Goal: Task Accomplishment & Management: Use online tool/utility

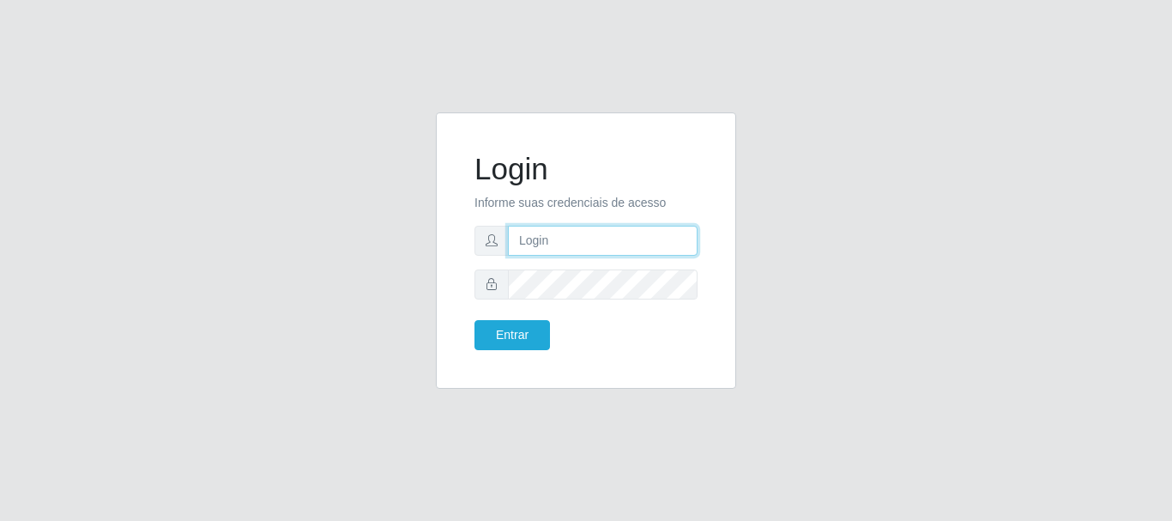
click at [577, 239] on input "text" at bounding box center [603, 241] width 190 height 30
type input "m"
type input "[EMAIL_ADDRESS][DOMAIN_NAME]"
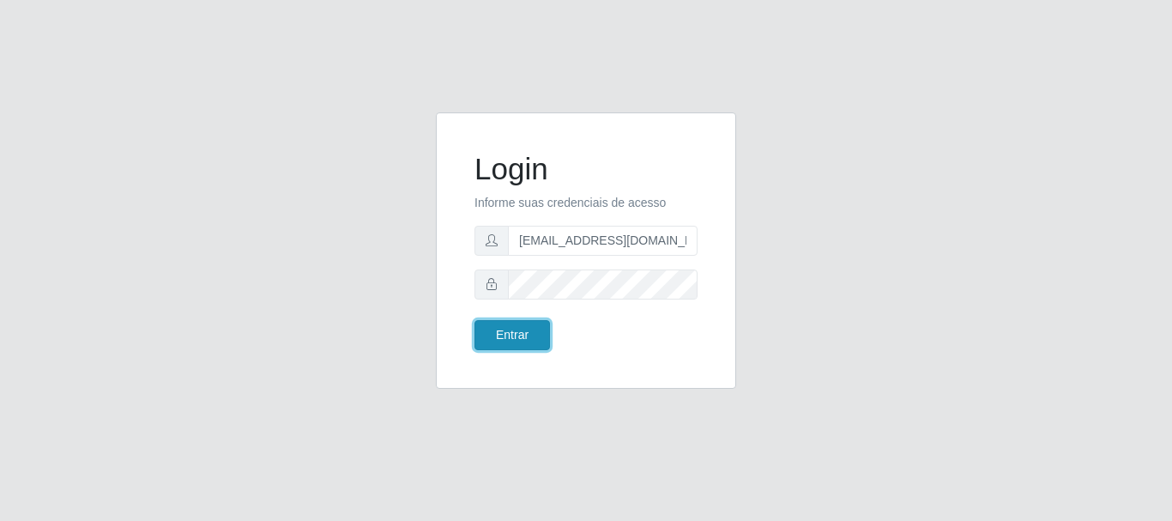
click at [523, 336] on button "Entrar" at bounding box center [513, 335] width 76 height 30
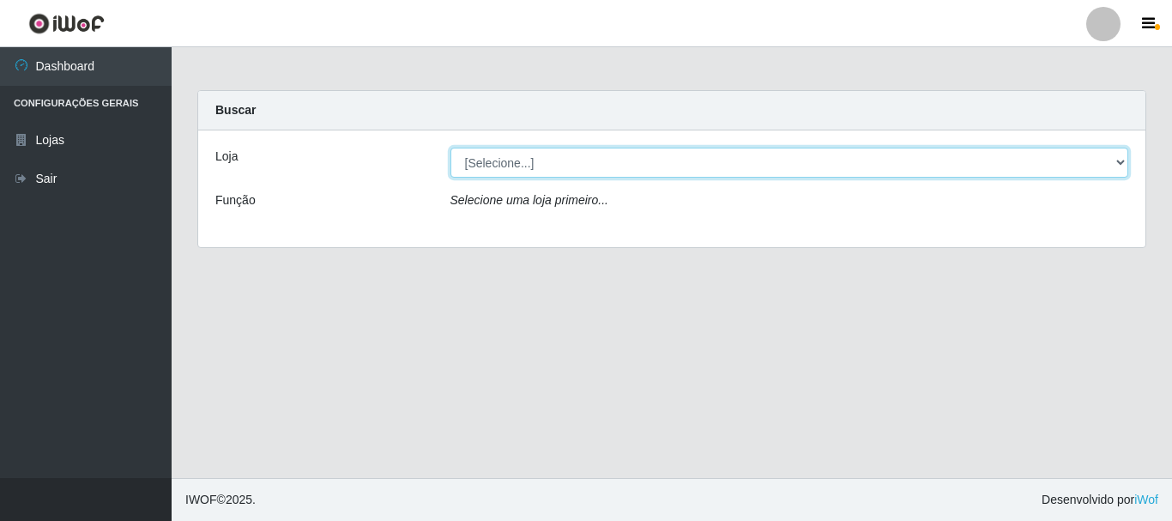
click at [601, 157] on select "[Selecione...] Hiper Queiroz - [GEOGRAPHIC_DATA]" at bounding box center [789, 163] width 679 height 30
select select "513"
click at [450, 148] on select "[Selecione...] Hiper Queiroz - [GEOGRAPHIC_DATA]" at bounding box center [789, 163] width 679 height 30
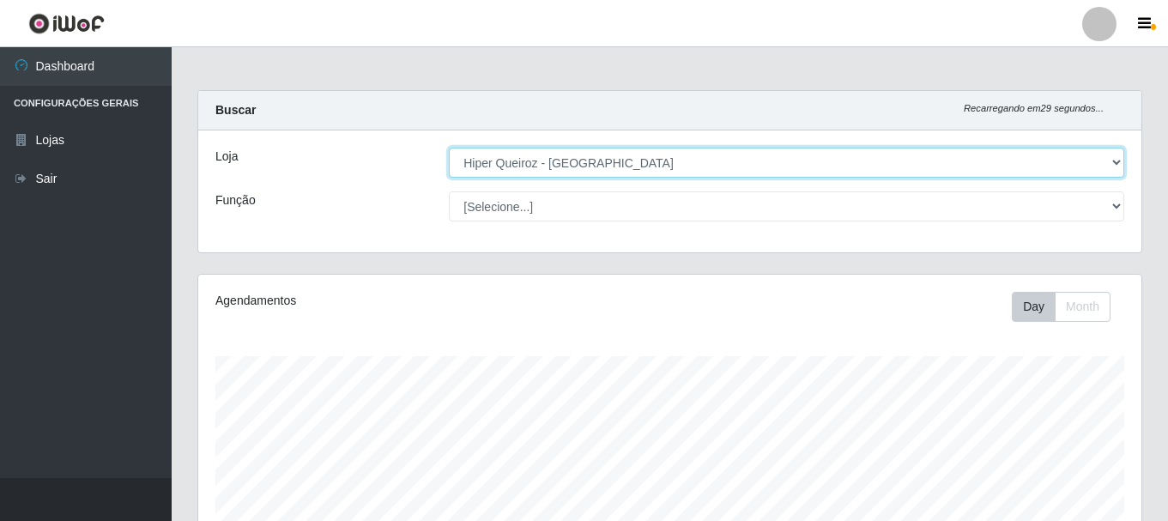
scroll to position [356, 943]
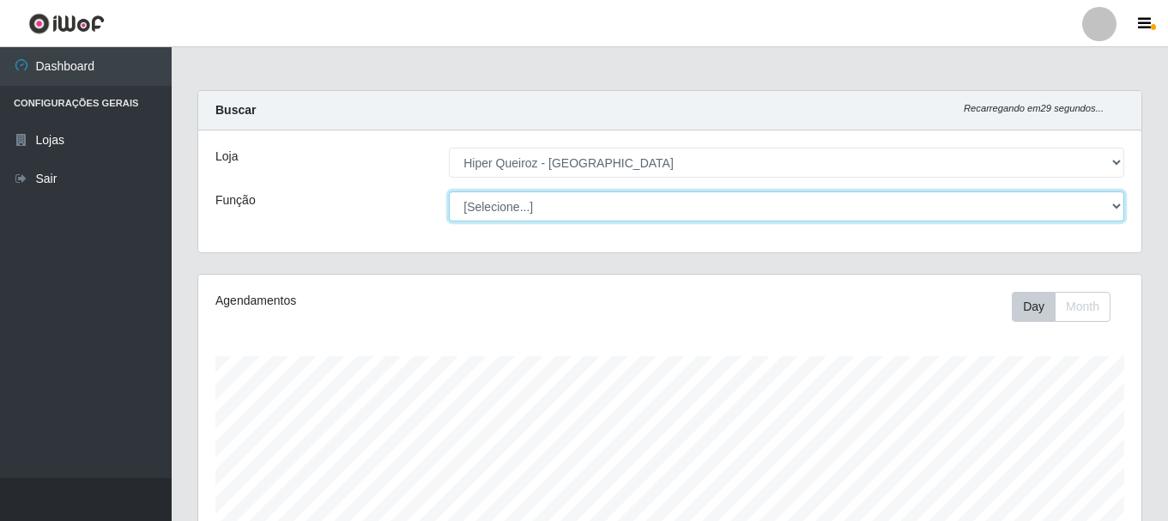
click at [528, 210] on select "[Selecione...] Embalador Embalador + Embalador ++" at bounding box center [786, 206] width 675 height 30
select select "70"
click at [449, 191] on select "[Selecione...] Embalador Embalador + Embalador ++" at bounding box center [786, 206] width 675 height 30
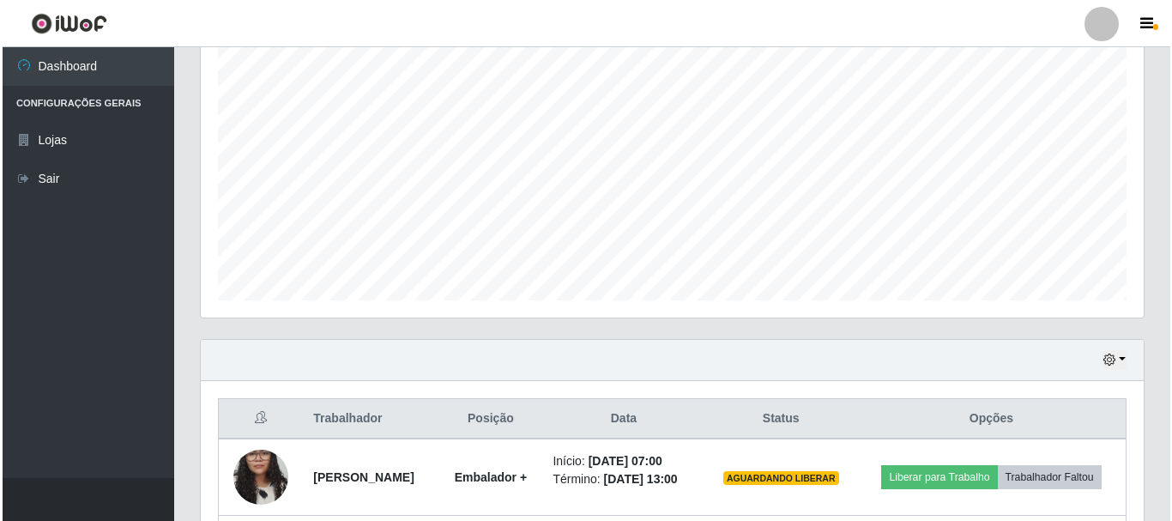
scroll to position [343, 0]
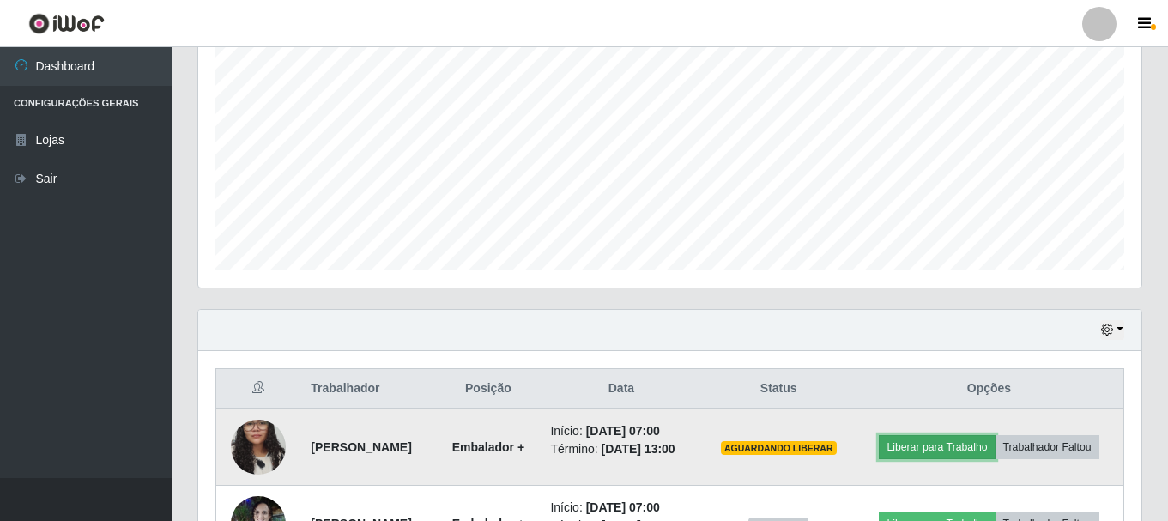
click at [994, 438] on button "Liberar para Trabalho" at bounding box center [937, 447] width 116 height 24
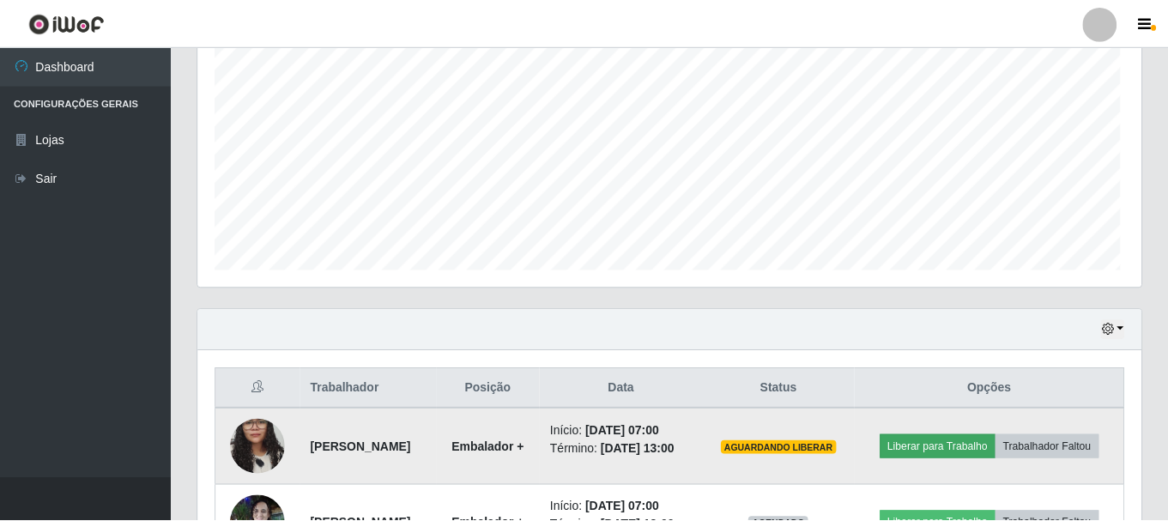
scroll to position [356, 934]
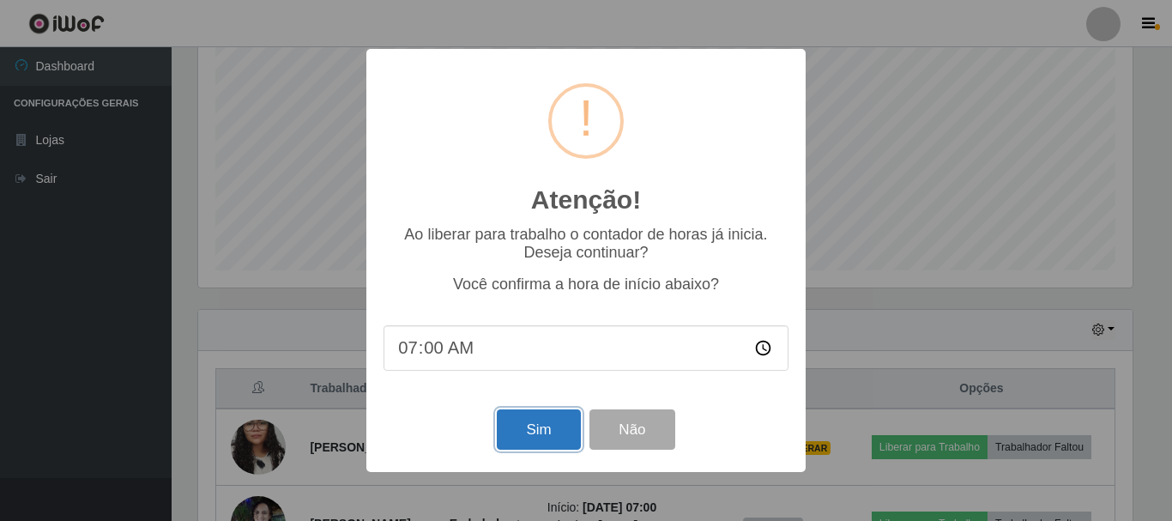
click at [532, 438] on button "Sim" at bounding box center [538, 429] width 83 height 40
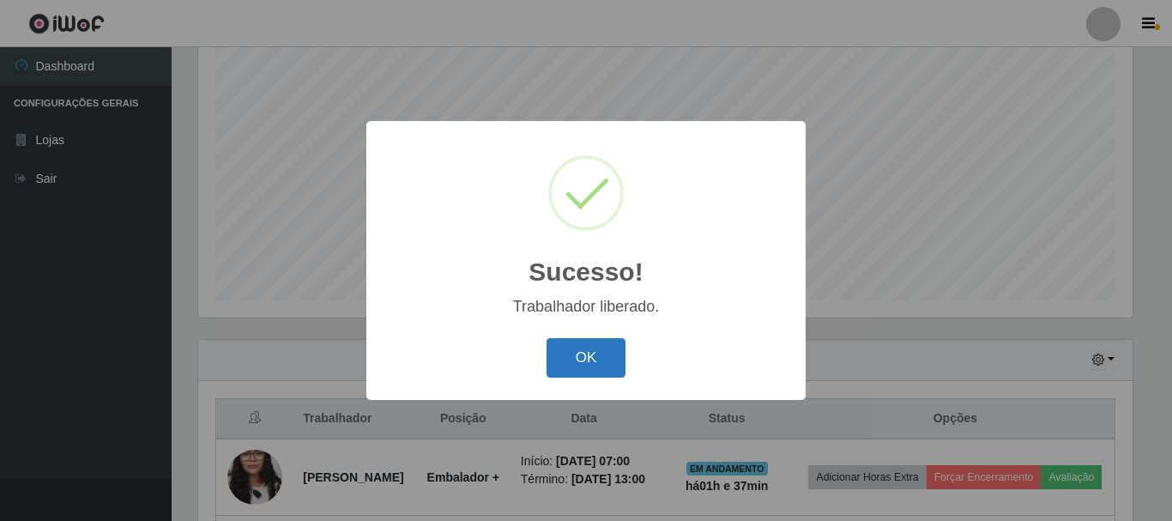
click at [595, 360] on button "OK" at bounding box center [587, 358] width 80 height 40
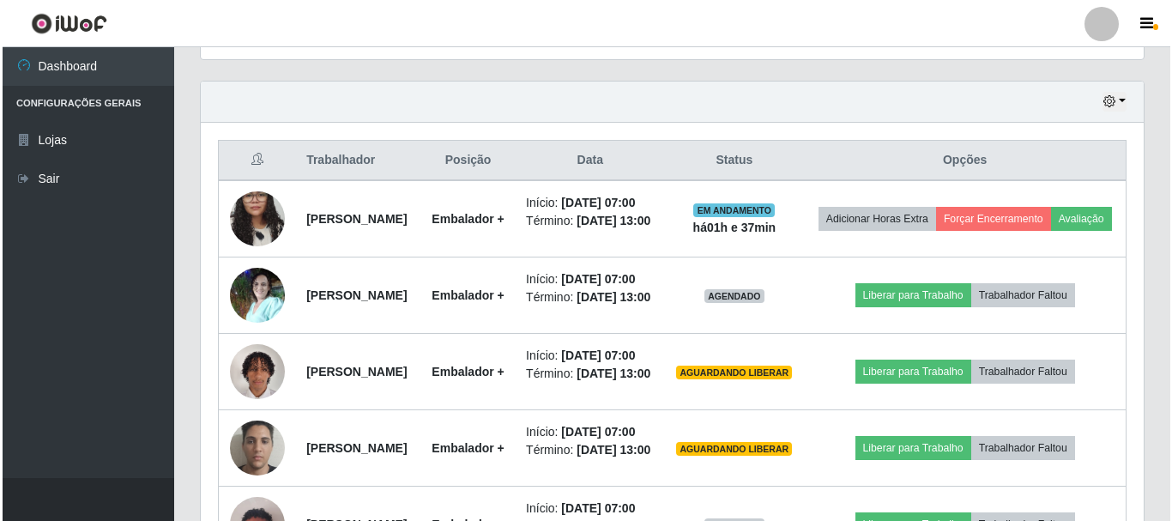
scroll to position [656, 0]
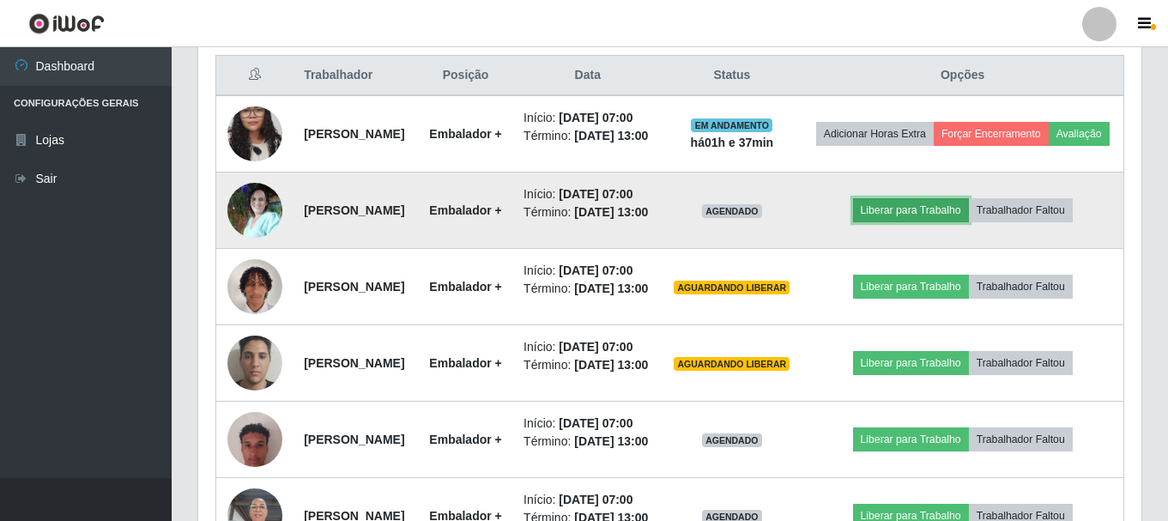
click at [914, 222] on button "Liberar para Trabalho" at bounding box center [911, 210] width 116 height 24
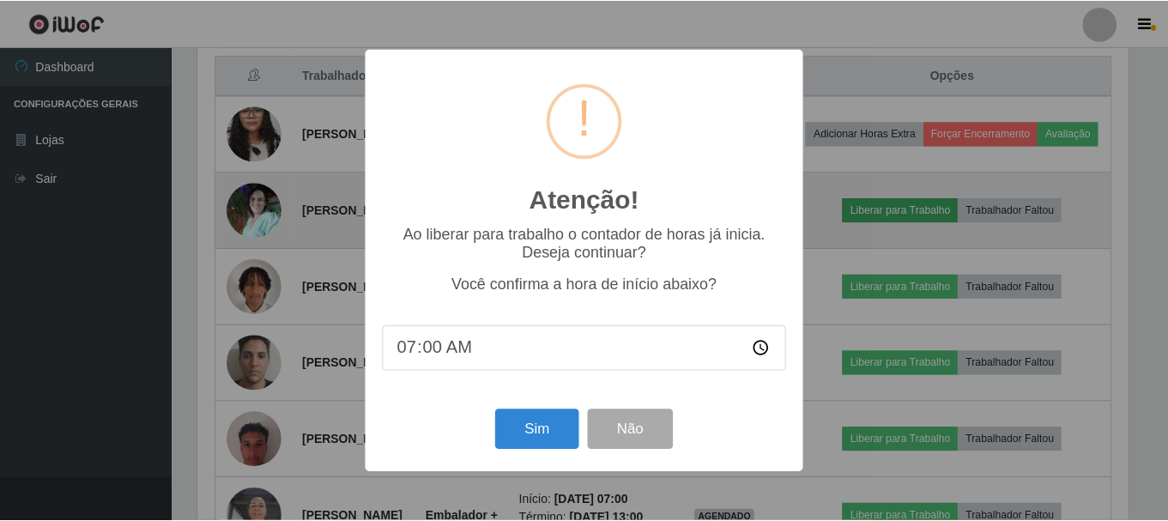
scroll to position [356, 934]
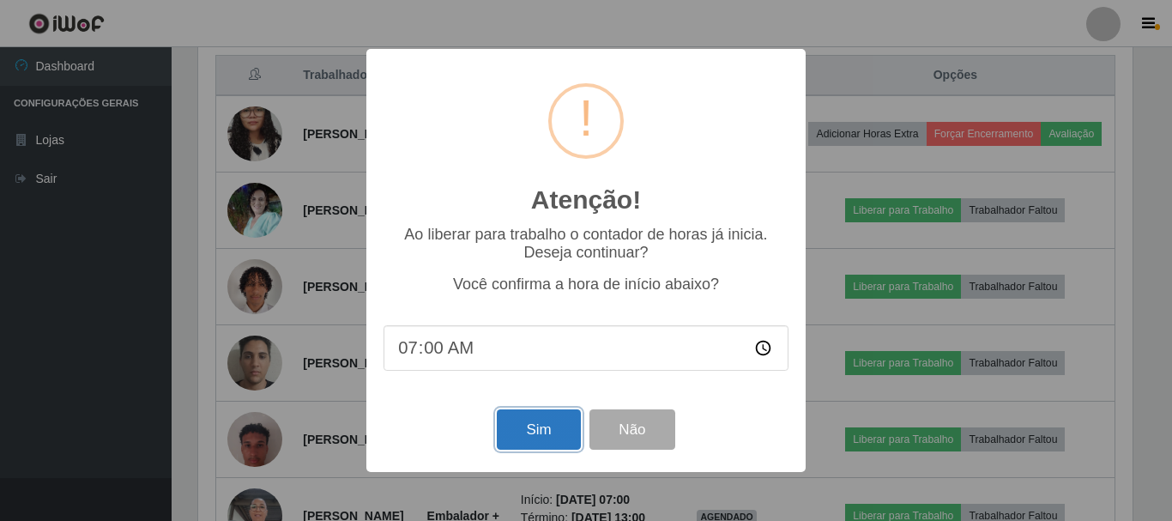
click at [530, 435] on button "Sim" at bounding box center [538, 429] width 83 height 40
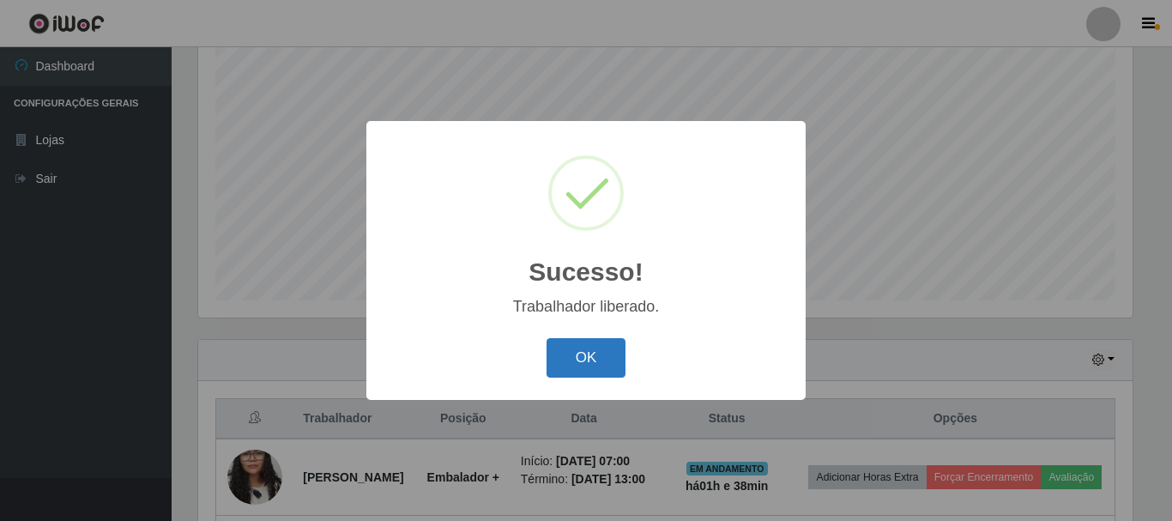
click at [606, 365] on button "OK" at bounding box center [587, 358] width 80 height 40
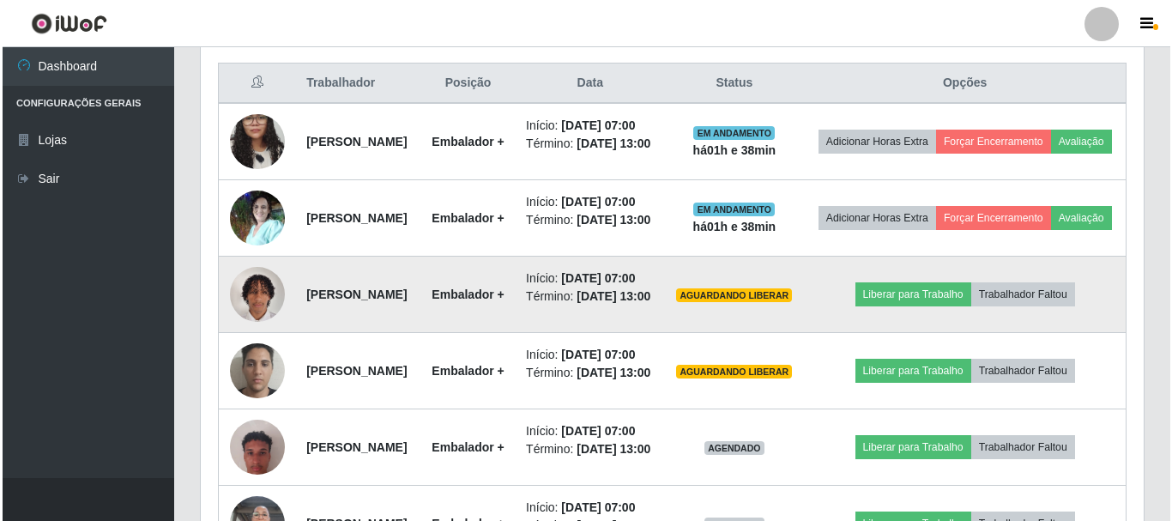
scroll to position [656, 0]
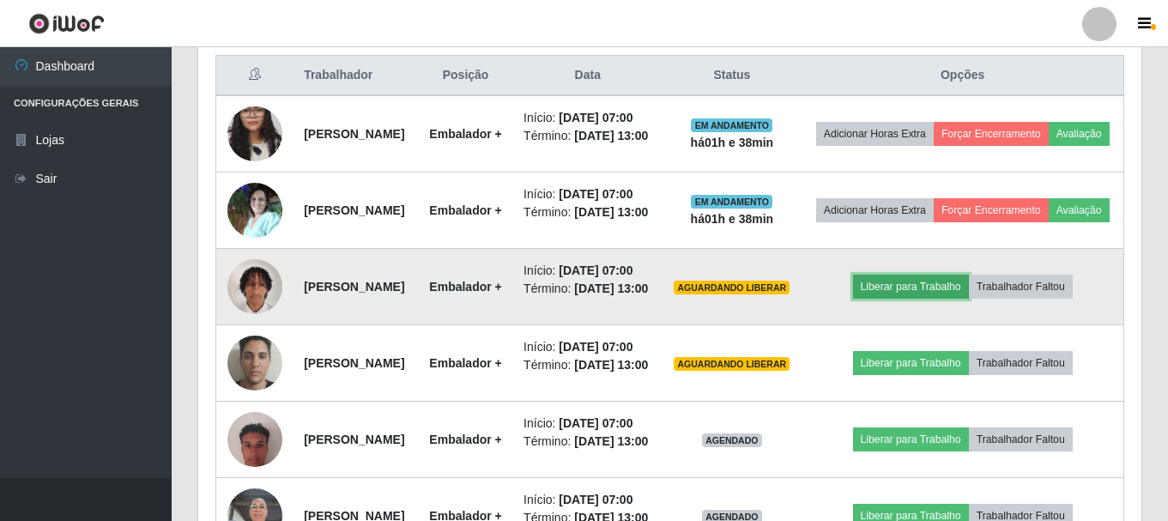
click at [934, 299] on button "Liberar para Trabalho" at bounding box center [911, 287] width 116 height 24
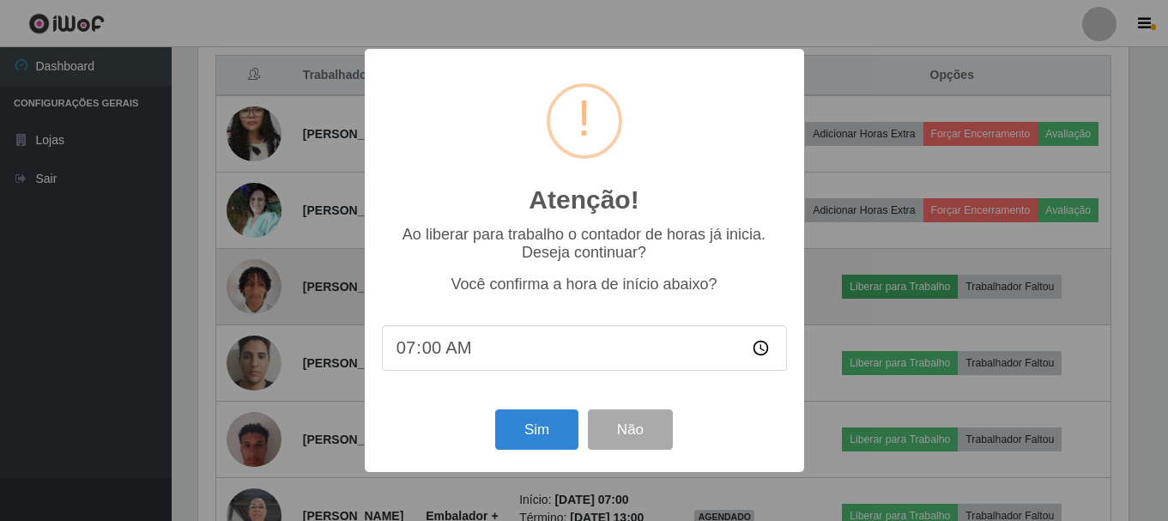
click at [934, 363] on div "Atenção! × Ao liberar para trabalho o contador de horas já inicia. Deseja conti…" at bounding box center [584, 260] width 1168 height 521
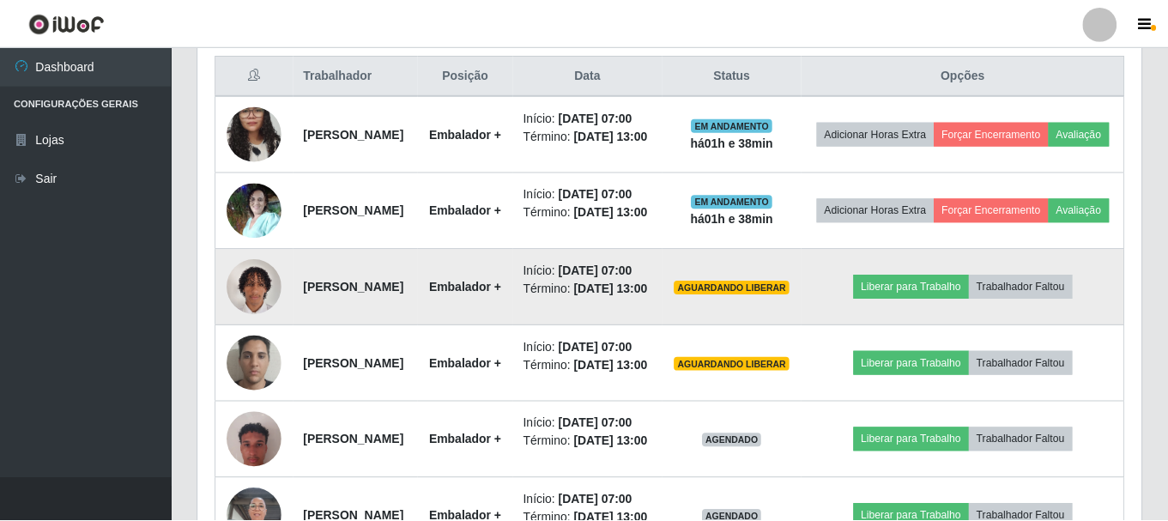
scroll to position [356, 943]
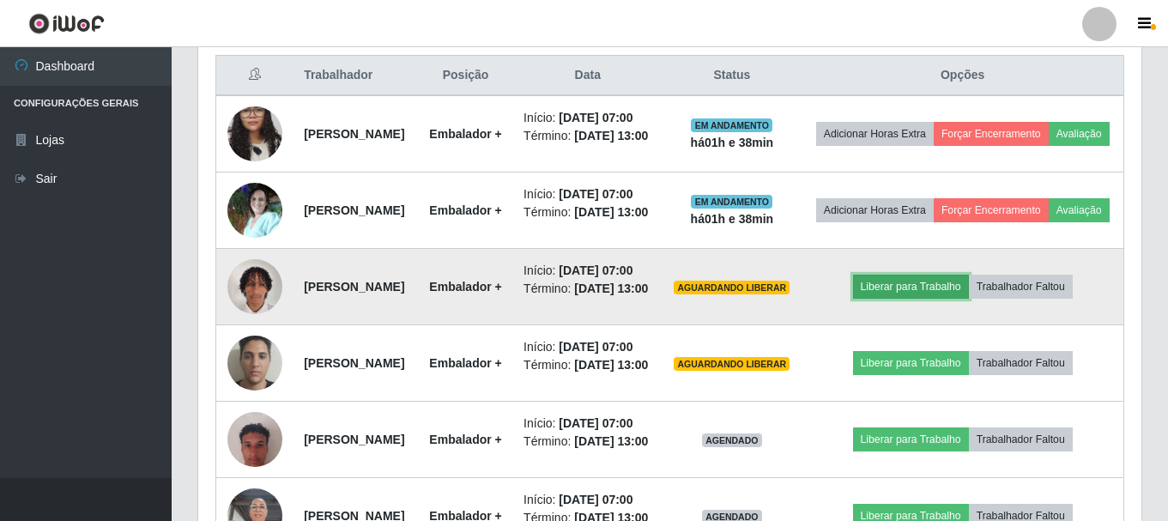
click at [897, 299] on button "Liberar para Trabalho" at bounding box center [911, 287] width 116 height 24
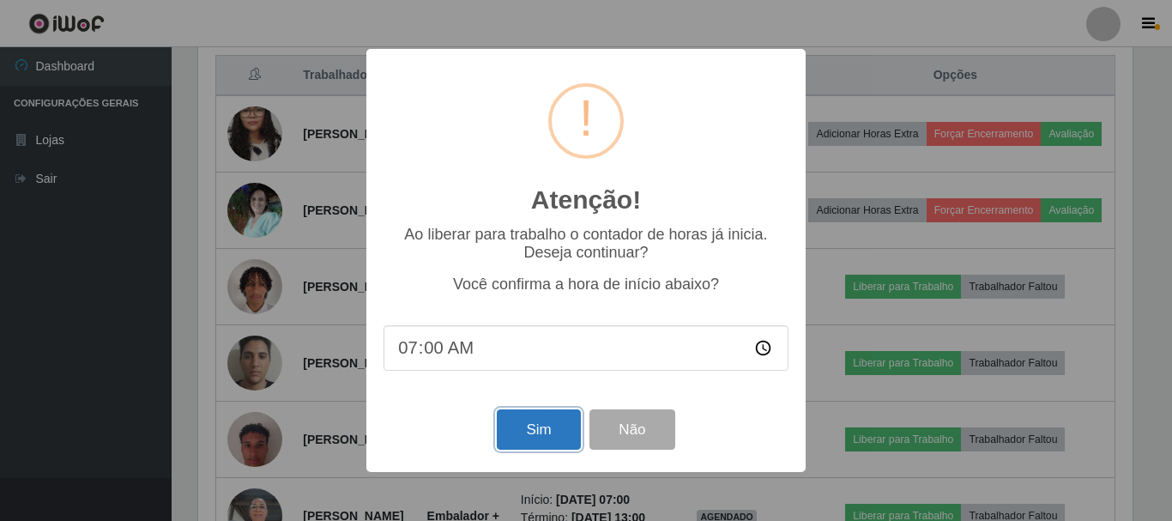
click at [539, 436] on button "Sim" at bounding box center [538, 429] width 83 height 40
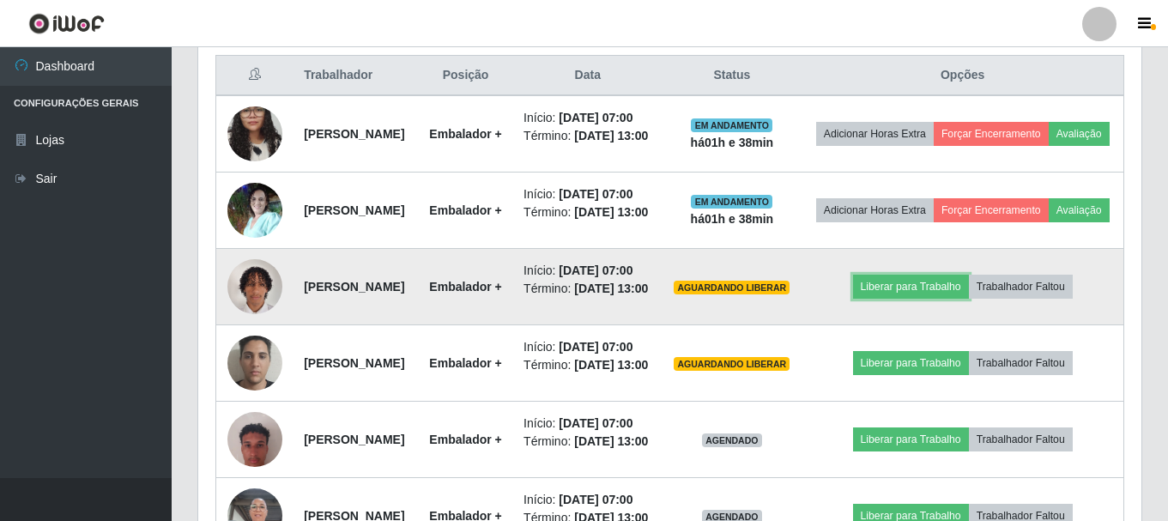
scroll to position [0, 0]
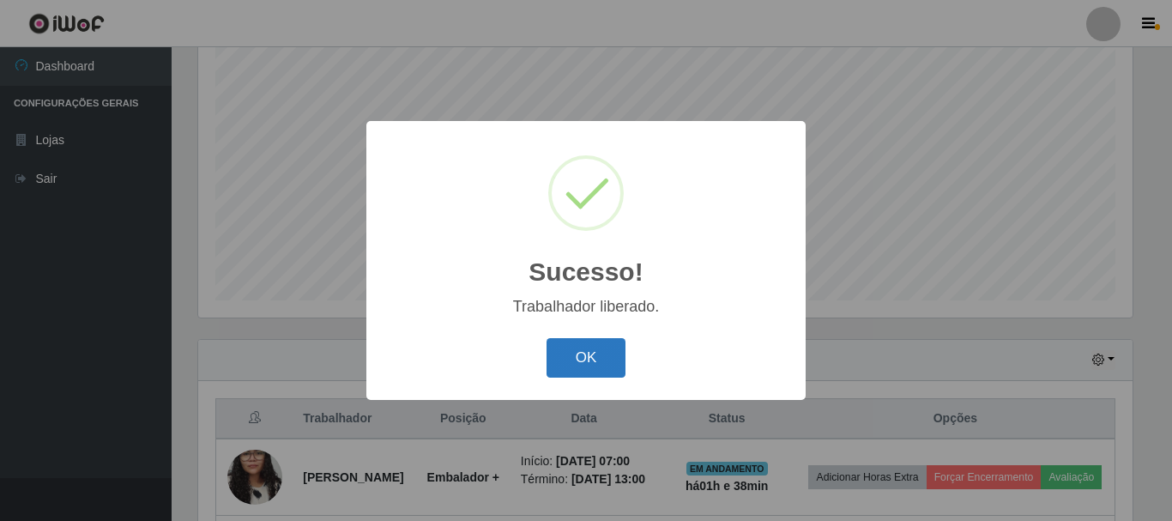
click at [590, 362] on button "OK" at bounding box center [587, 358] width 80 height 40
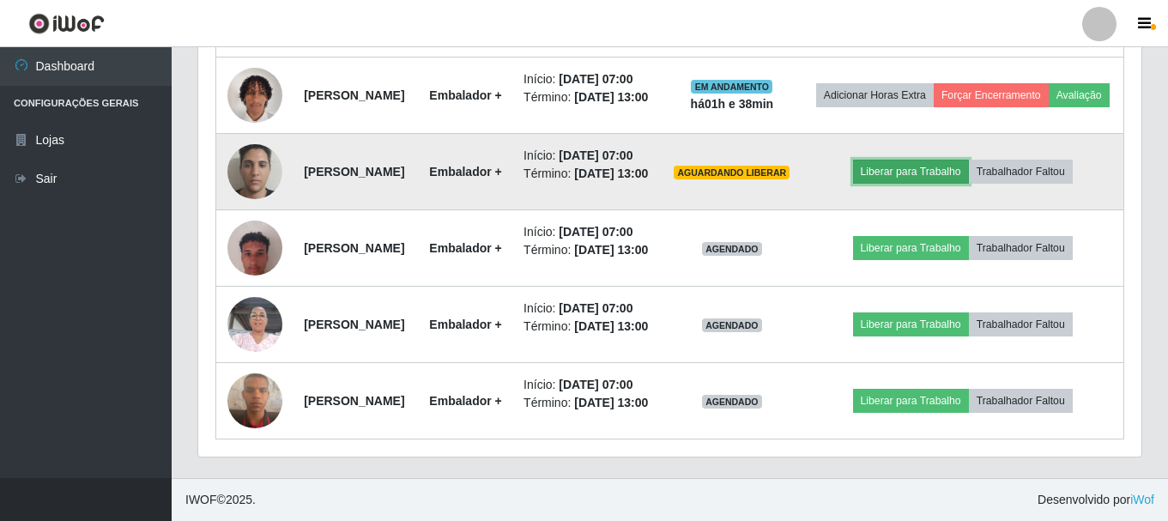
click at [922, 184] on button "Liberar para Trabalho" at bounding box center [911, 172] width 116 height 24
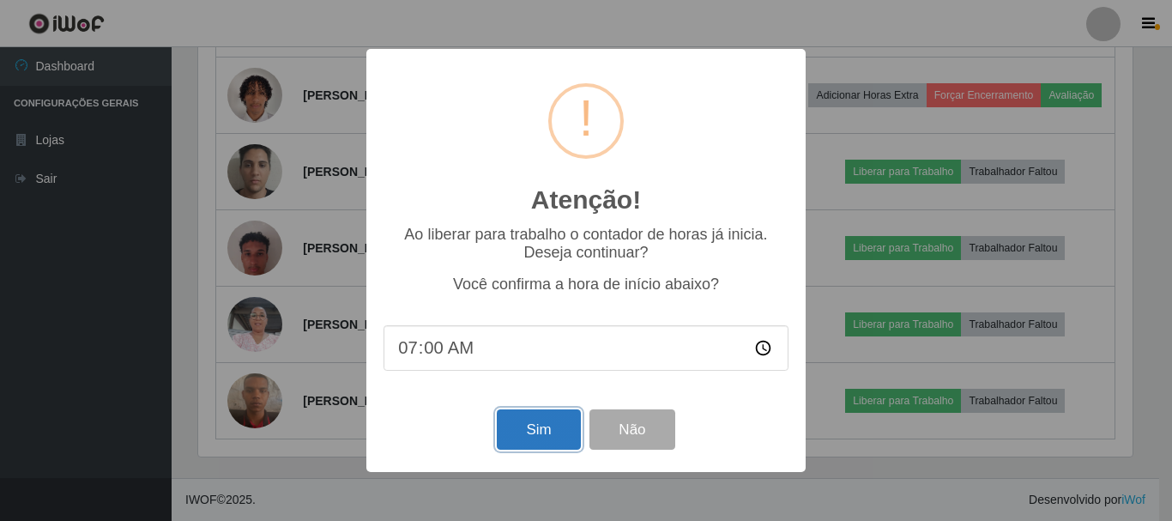
click at [530, 429] on button "Sim" at bounding box center [538, 429] width 83 height 40
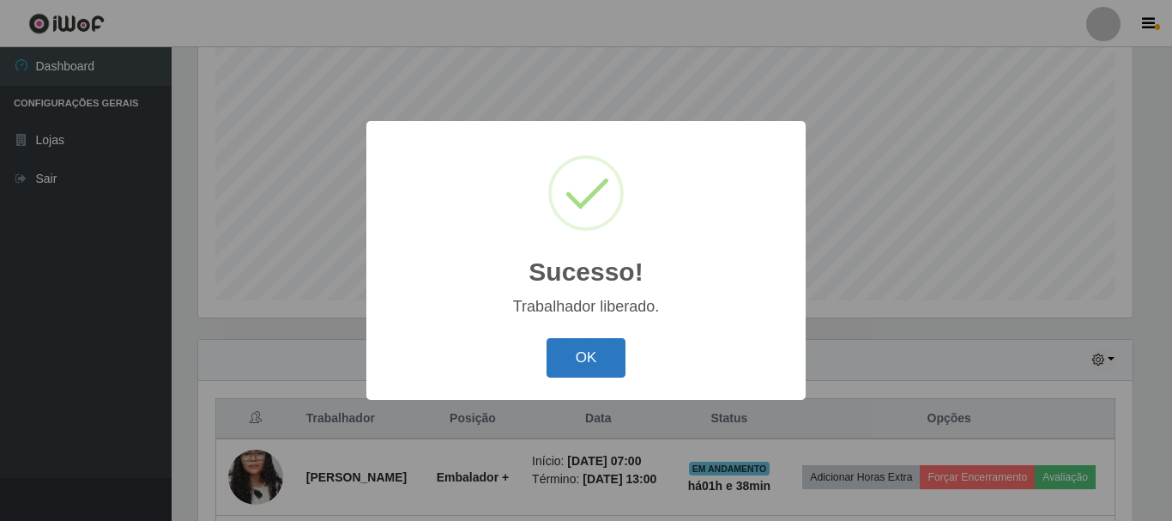
click at [571, 351] on button "OK" at bounding box center [587, 358] width 80 height 40
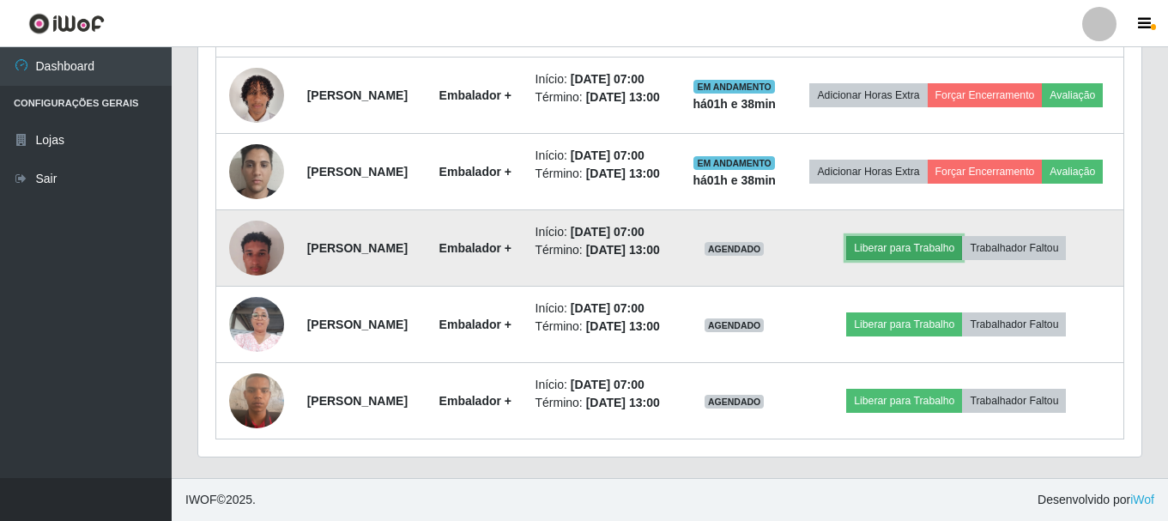
click at [942, 239] on button "Liberar para Trabalho" at bounding box center [904, 248] width 116 height 24
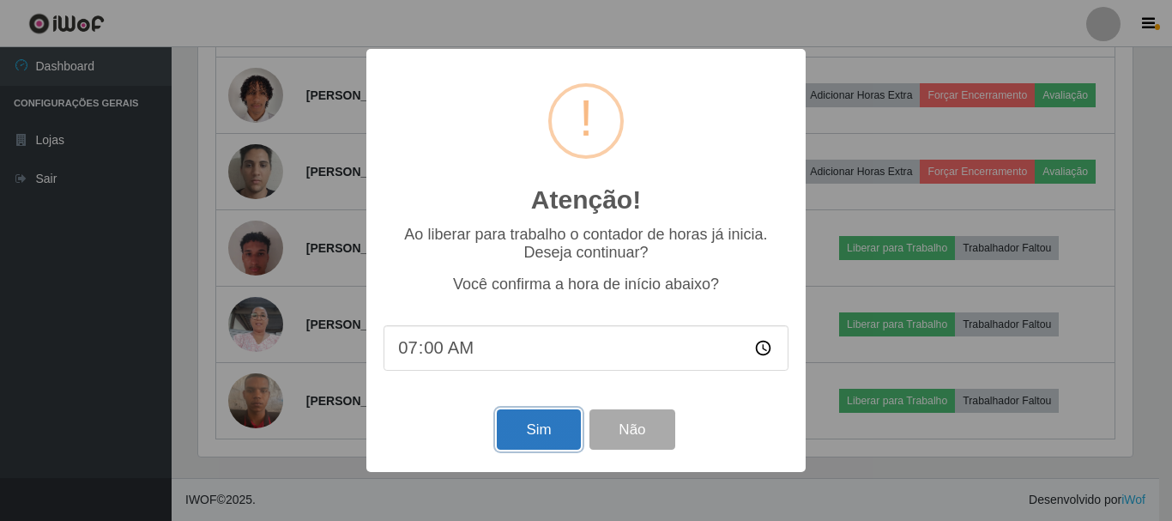
click at [531, 436] on button "Sim" at bounding box center [538, 429] width 83 height 40
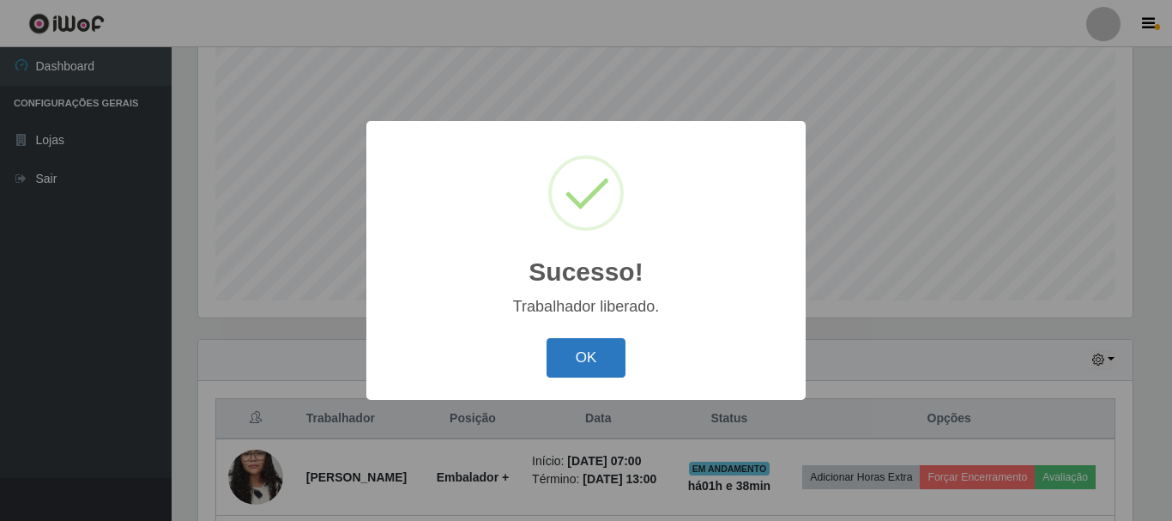
click at [597, 348] on button "OK" at bounding box center [587, 358] width 80 height 40
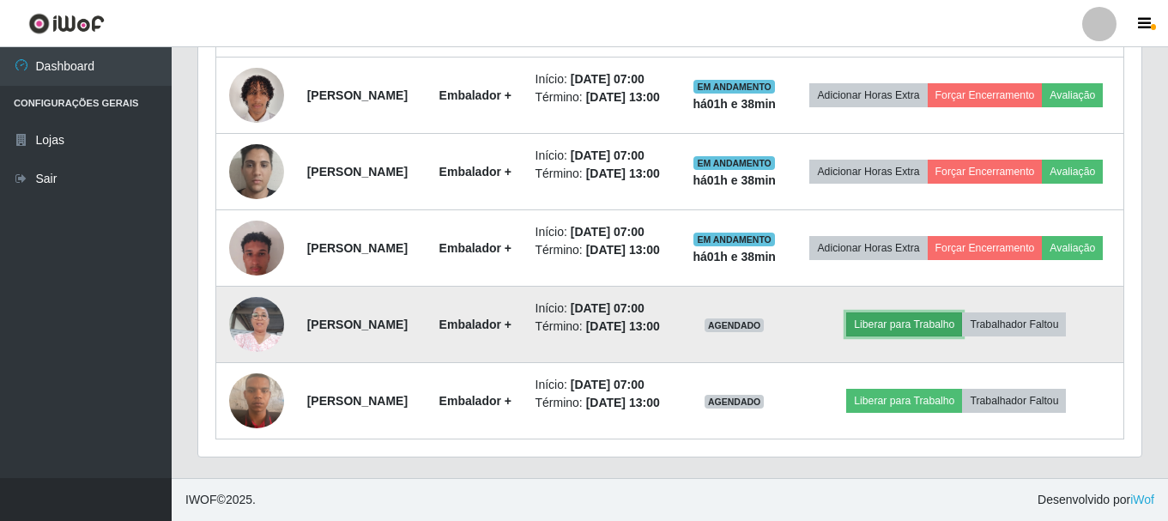
click at [943, 336] on button "Liberar para Trabalho" at bounding box center [904, 324] width 116 height 24
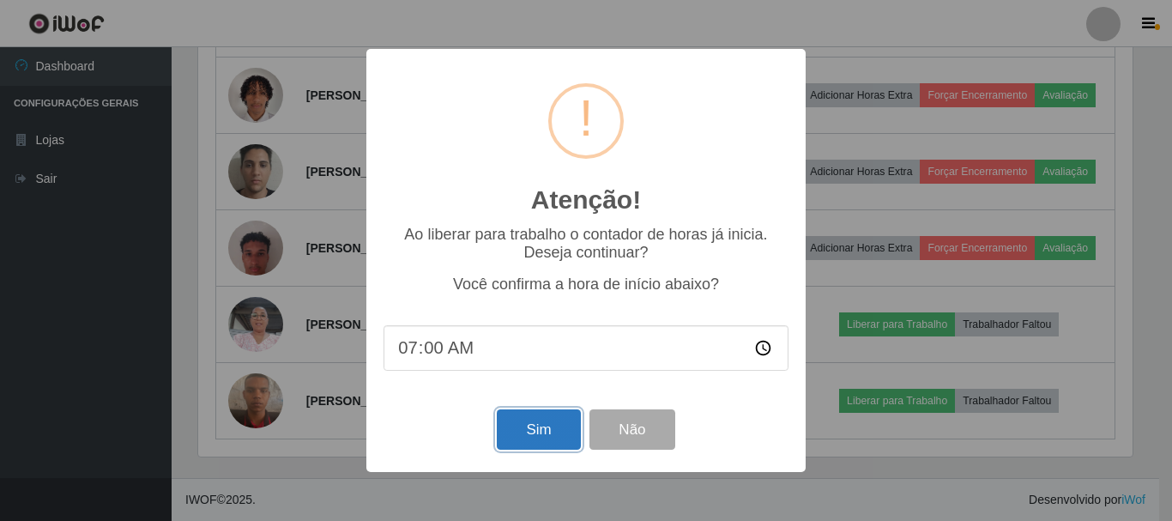
click at [553, 430] on button "Sim" at bounding box center [538, 429] width 83 height 40
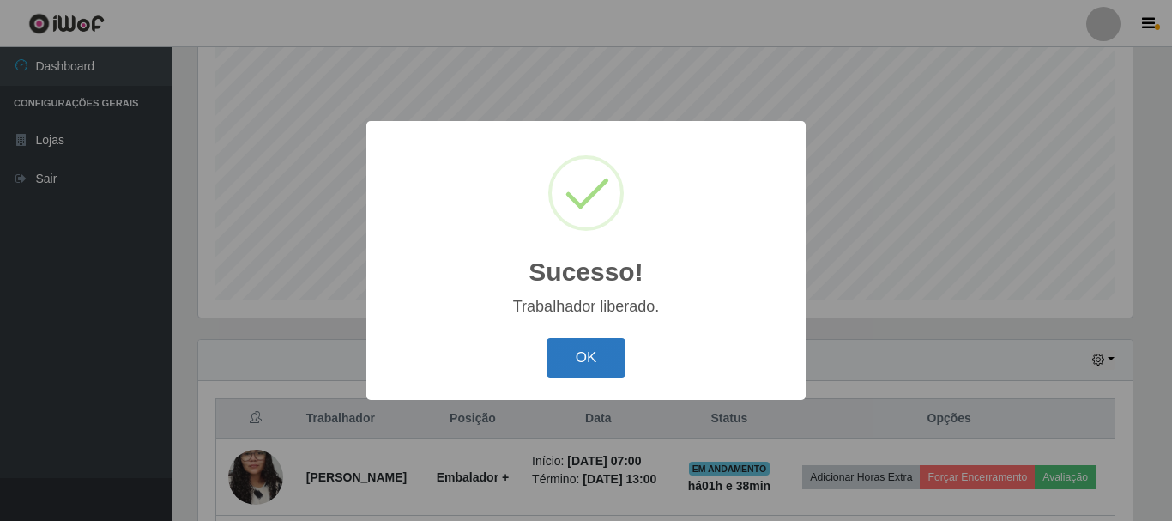
click at [570, 361] on button "OK" at bounding box center [587, 358] width 80 height 40
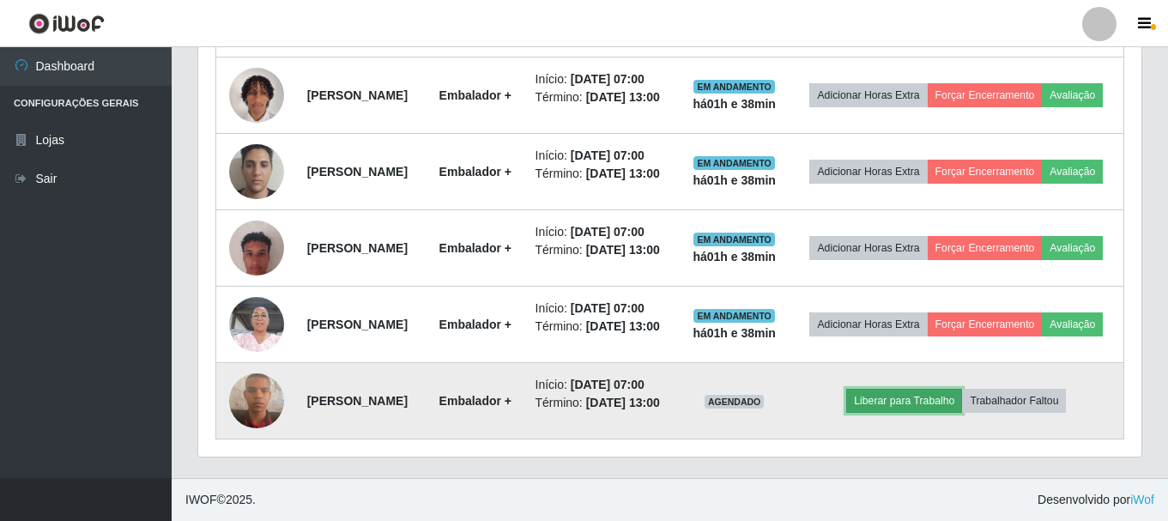
click at [954, 389] on button "Liberar para Trabalho" at bounding box center [904, 401] width 116 height 24
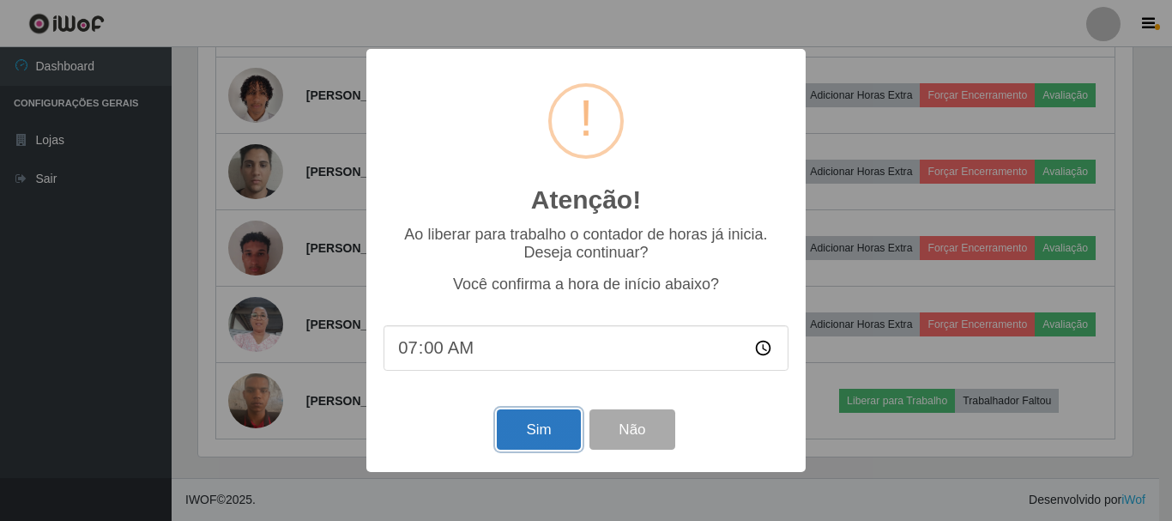
click at [540, 432] on button "Sim" at bounding box center [538, 429] width 83 height 40
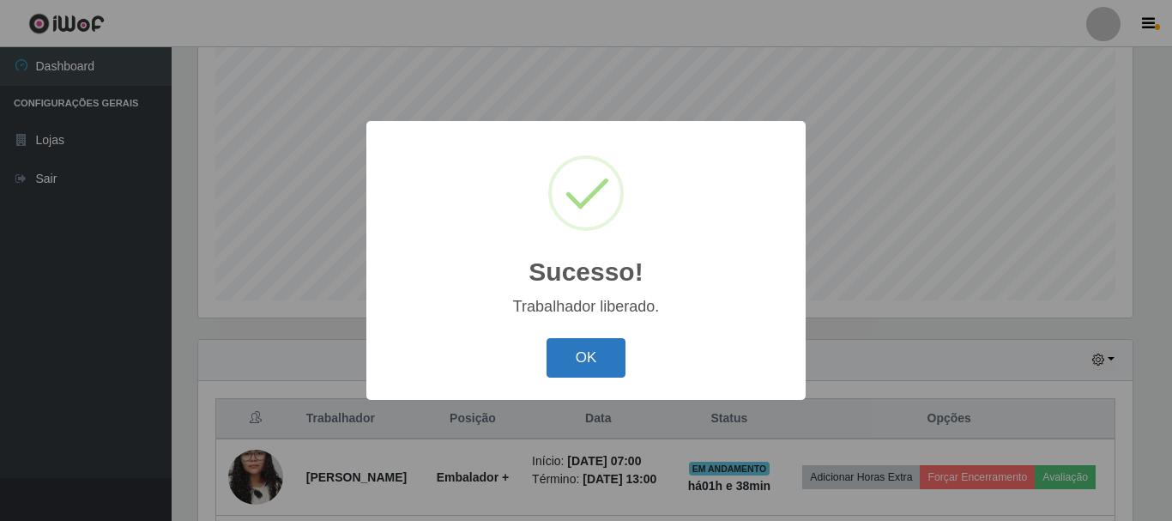
click at [603, 367] on button "OK" at bounding box center [587, 358] width 80 height 40
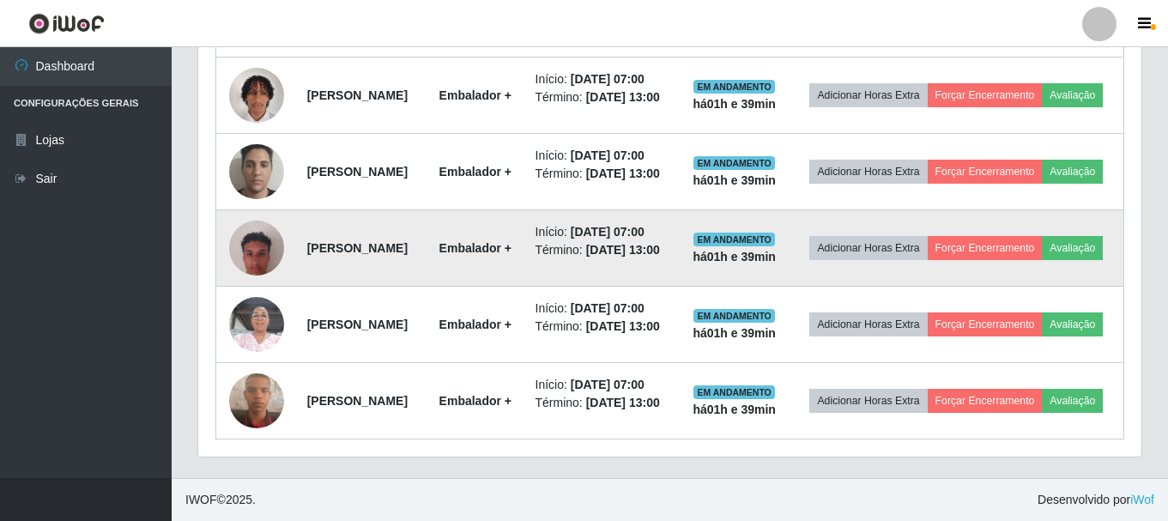
scroll to position [892, 0]
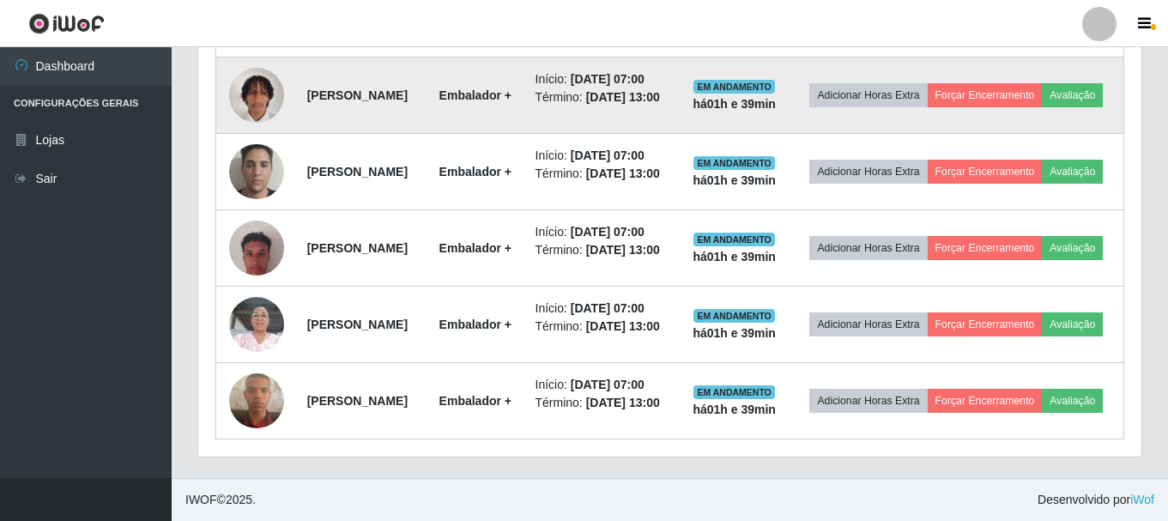
drag, startPoint x: 933, startPoint y: 1, endPoint x: 898, endPoint y: 166, distance: 169.1
click at [898, 134] on td "Adicionar Horas Extra Forçar Encerramento Avaliação" at bounding box center [956, 95] width 335 height 76
